Goal: Task Accomplishment & Management: Manage account settings

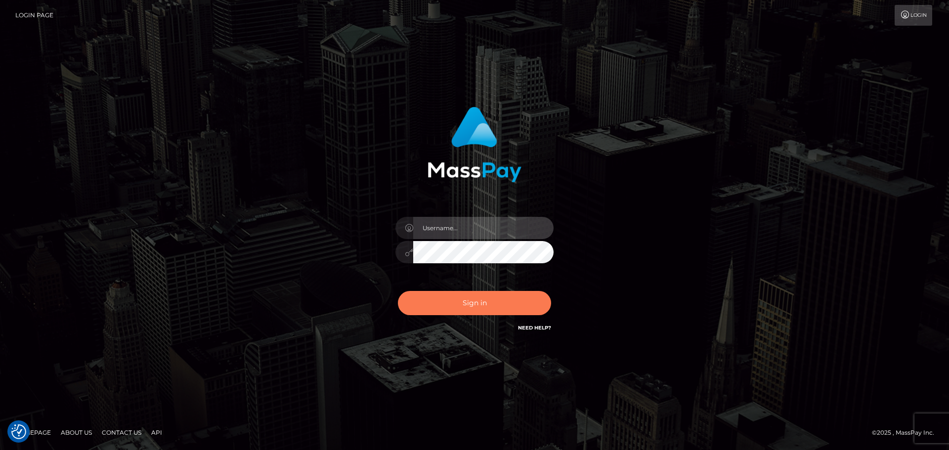
type input "Victor.rollacan"
click at [465, 295] on button "Sign in" at bounding box center [474, 303] width 153 height 24
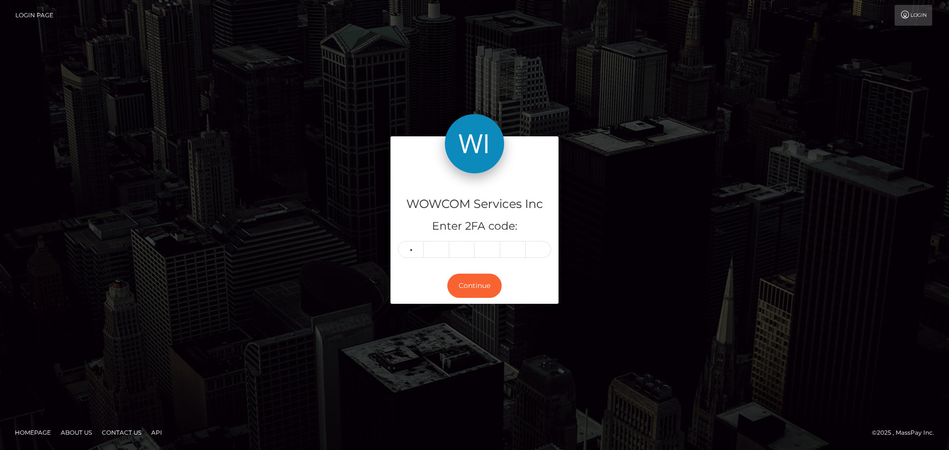
type input "3"
type input "6"
type input "0"
type input "1"
type input "4"
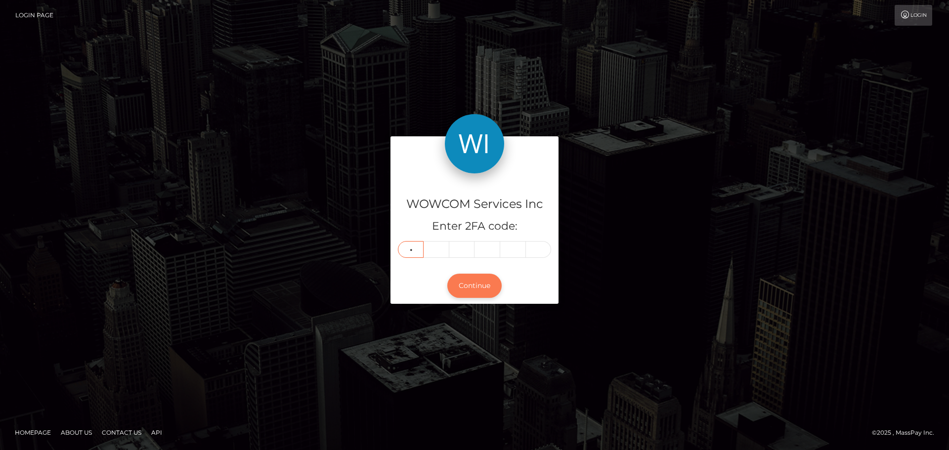
type input "6"
type input "3"
type input "9"
type input "8"
type input "0"
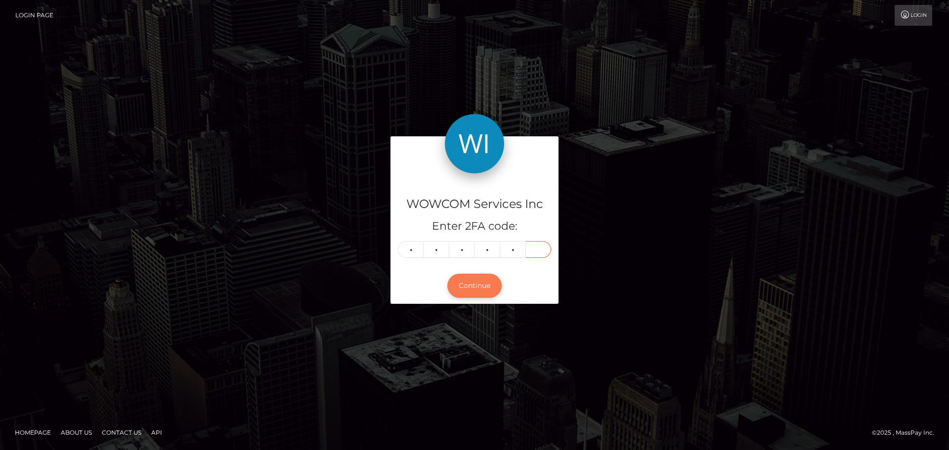
type input "1"
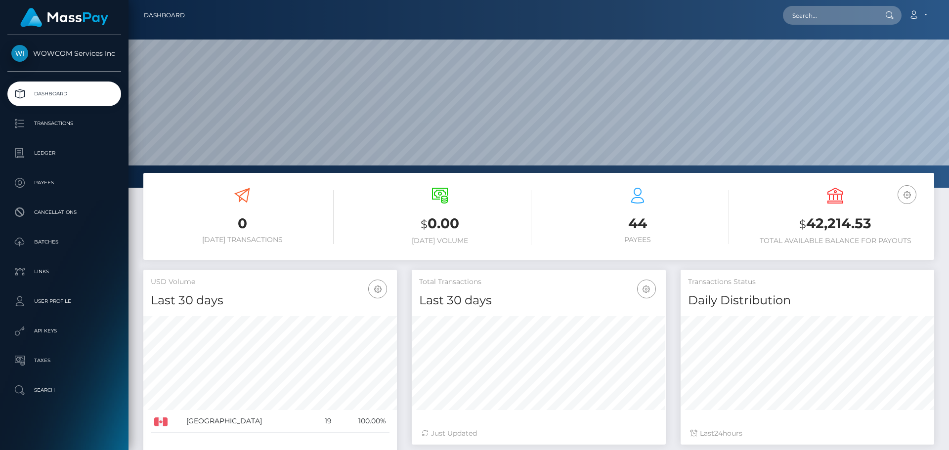
scroll to position [175, 254]
click at [849, 227] on h3 "$ 42,214.53" at bounding box center [835, 224] width 183 height 20
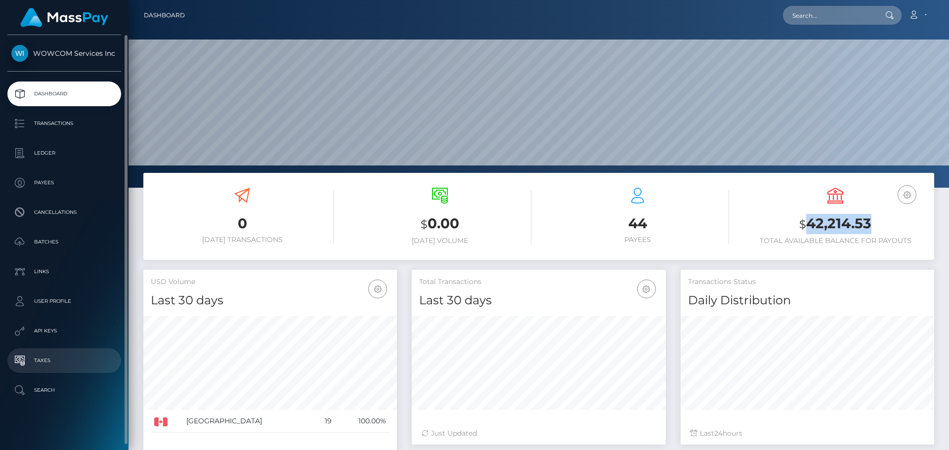
copy h3 "42,214.53"
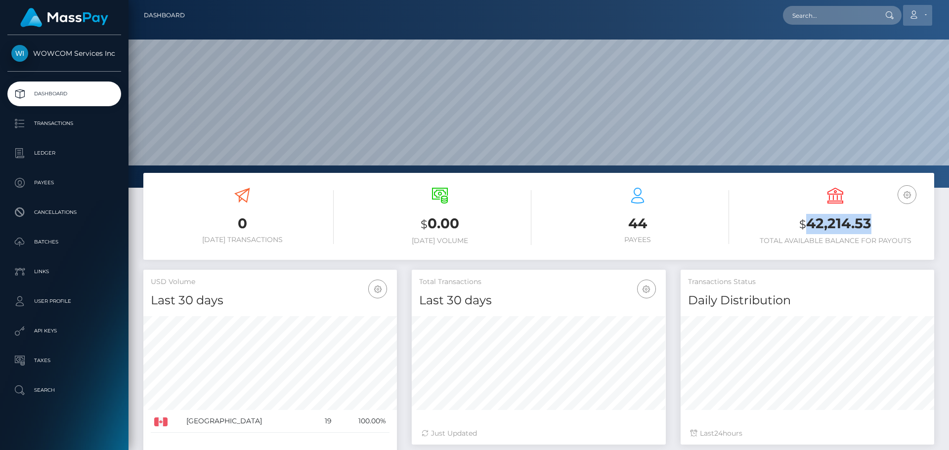
click at [920, 8] on link "Account" at bounding box center [917, 15] width 29 height 21
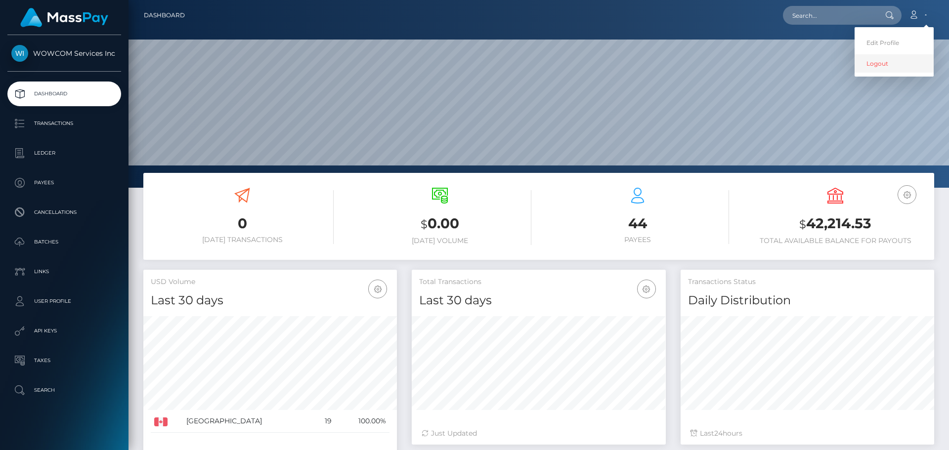
click at [883, 67] on link "Logout" at bounding box center [893, 63] width 79 height 18
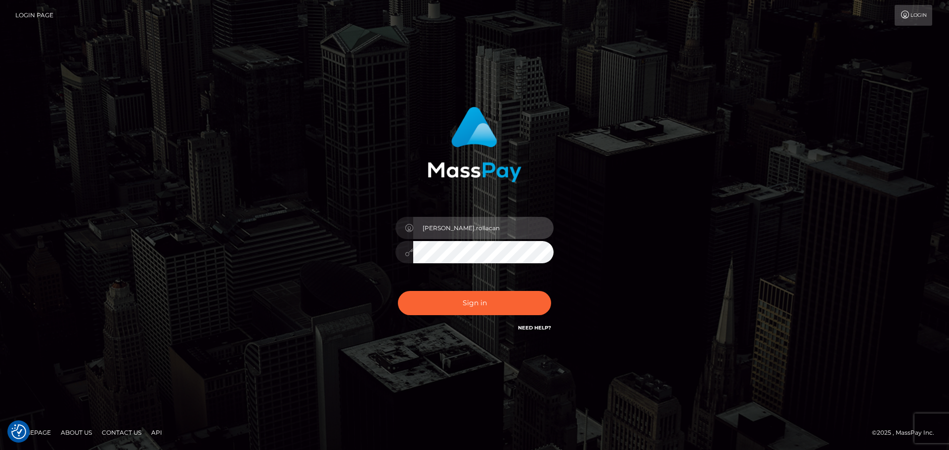
click at [487, 231] on input "Victor.rollacan" at bounding box center [483, 228] width 140 height 22
type input "Victor.wowcan2"
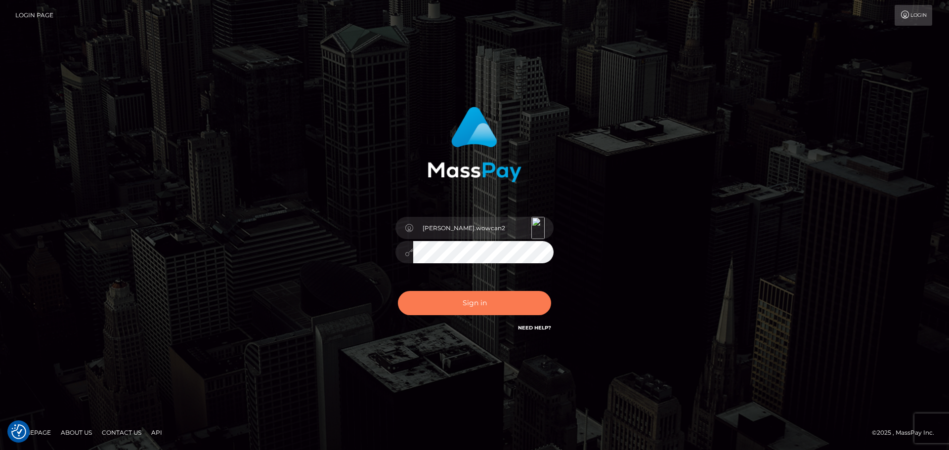
click at [494, 297] on button "Sign in" at bounding box center [474, 303] width 153 height 24
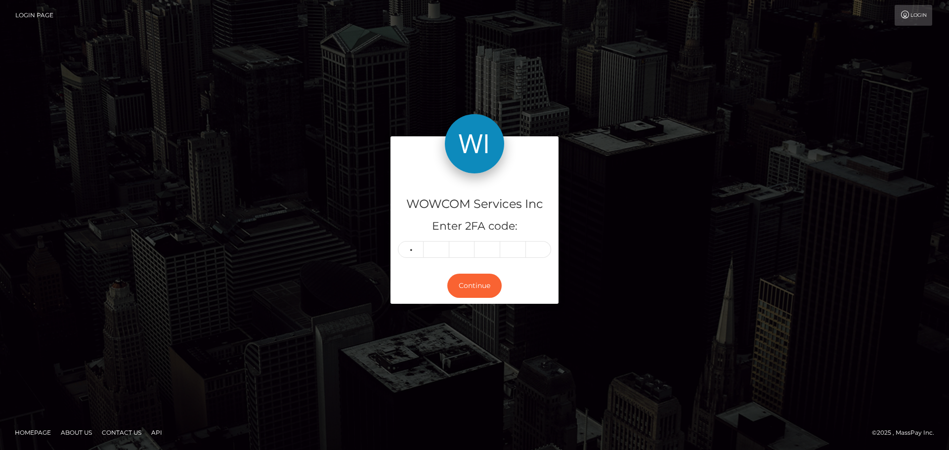
type input "5"
type input "6"
type input "7"
type input "2"
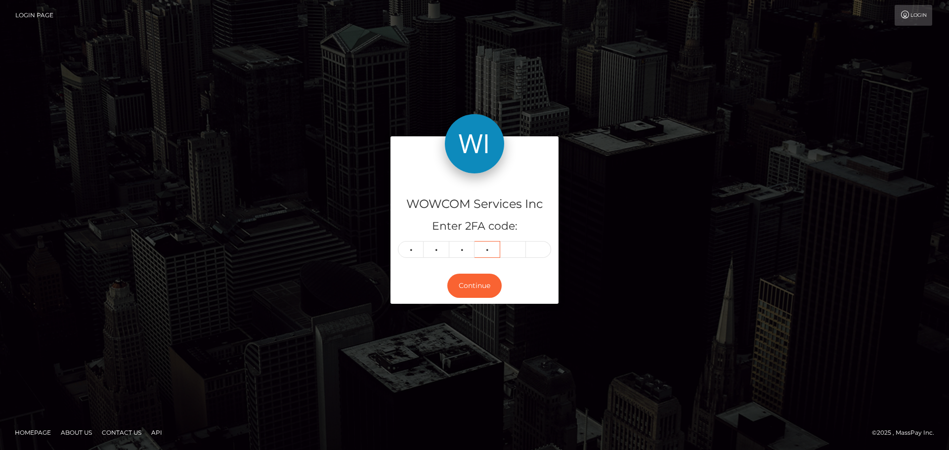
type input "9"
type input "3"
type input "7"
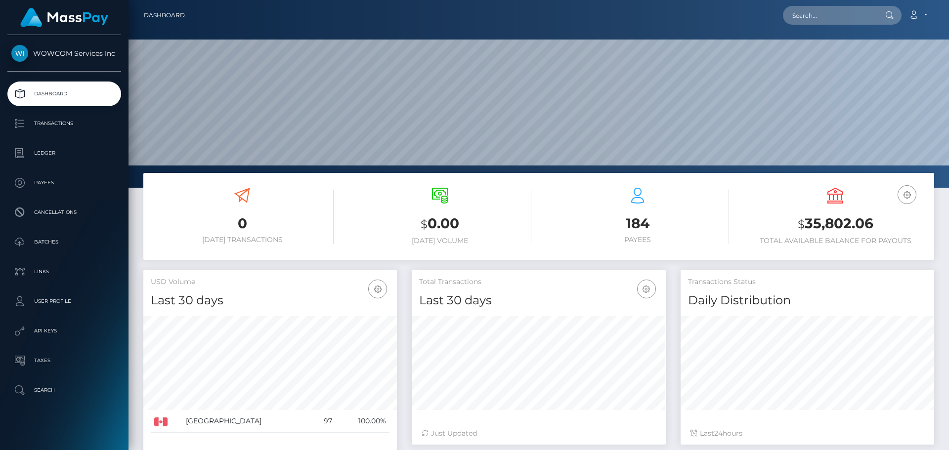
scroll to position [175, 254]
click at [826, 224] on h3 "$ 35,802.06" at bounding box center [835, 224] width 183 height 20
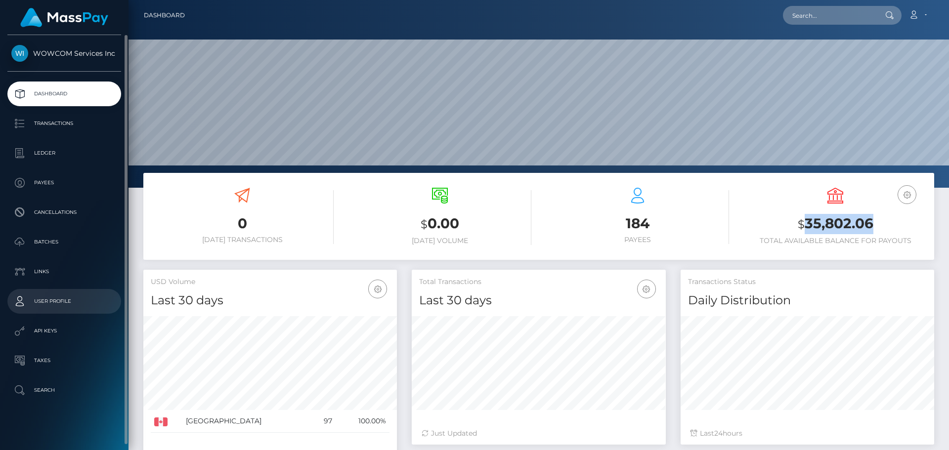
copy h3 "35,802.06"
